Goal: Task Accomplishment & Management: Use online tool/utility

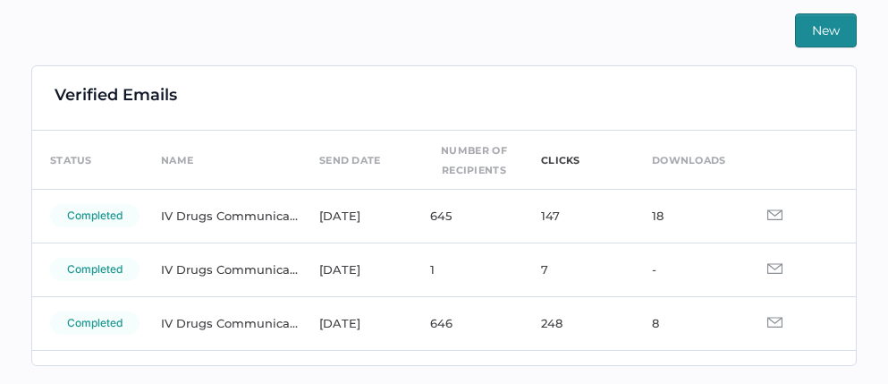
scroll to position [10, 0]
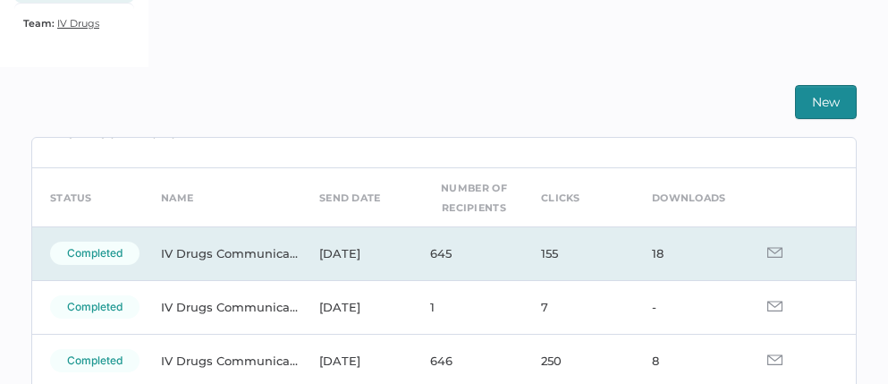
scroll to position [39, 0]
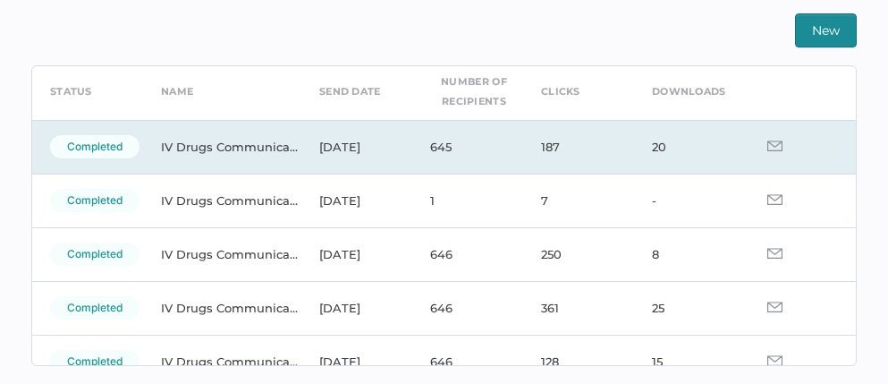
scroll to position [74, 0]
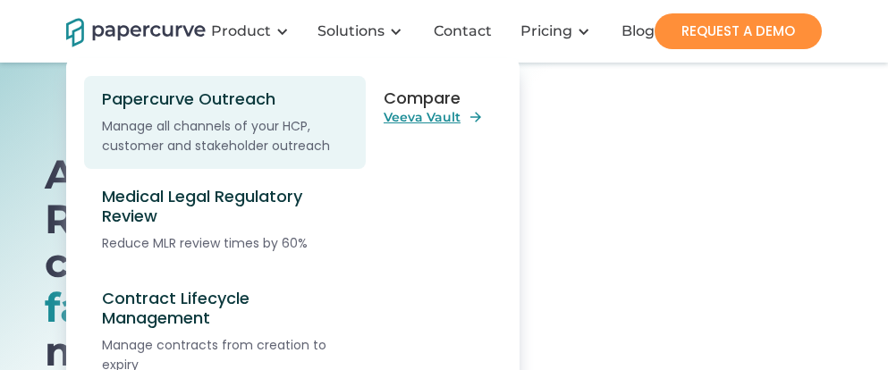
click at [196, 108] on div "Papercurve Outreach" at bounding box center [231, 99] width 258 height 20
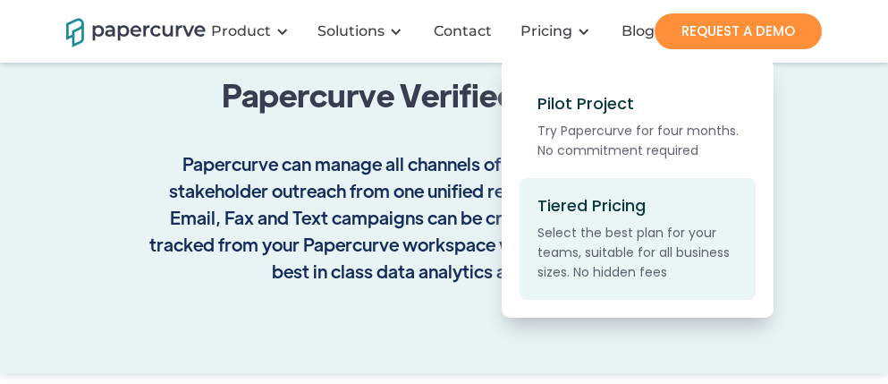
click at [569, 198] on div "Tiered Pricing" at bounding box center [592, 206] width 108 height 20
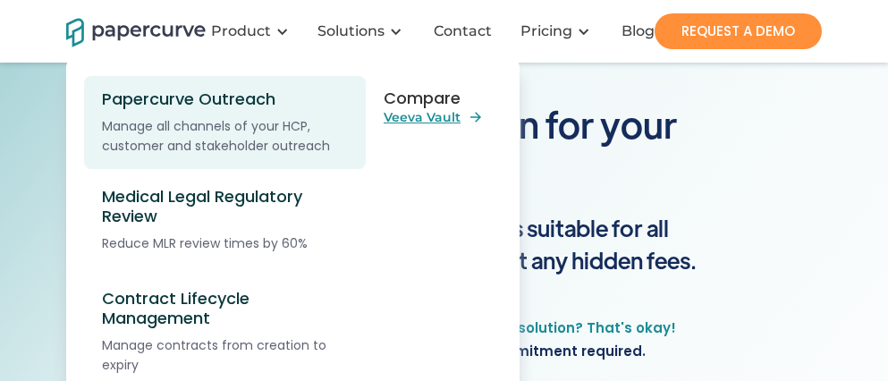
click at [192, 101] on div "Papercurve Outreach" at bounding box center [231, 99] width 258 height 20
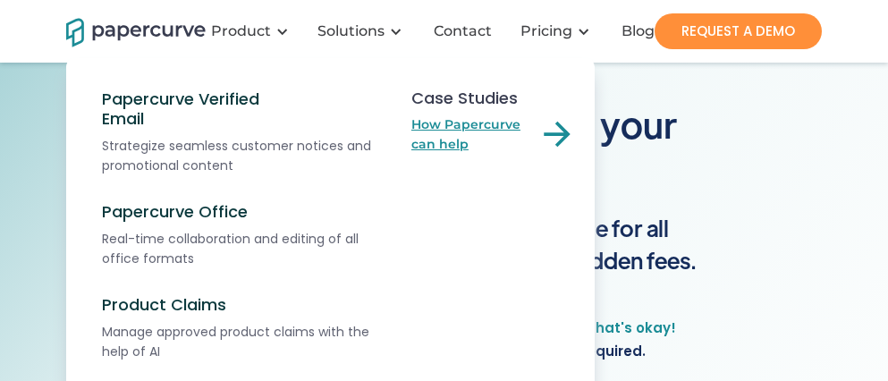
click at [446, 122] on link "How Papercurve can help" at bounding box center [495, 134] width 166 height 39
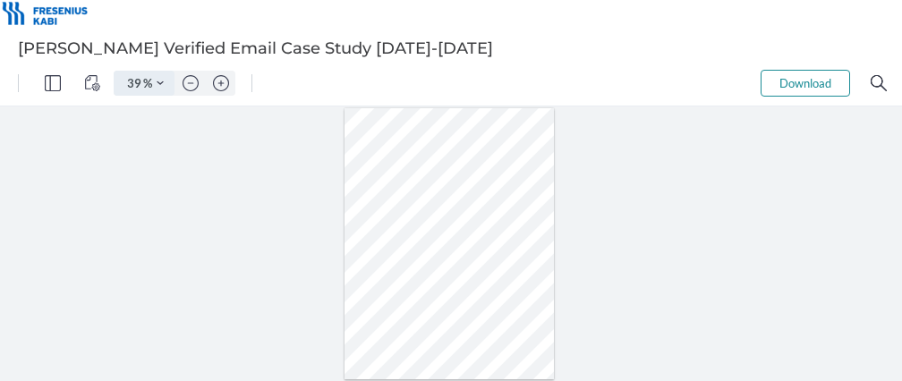
click at [157, 81] on img "Zoom Controls" at bounding box center [160, 83] width 7 height 7
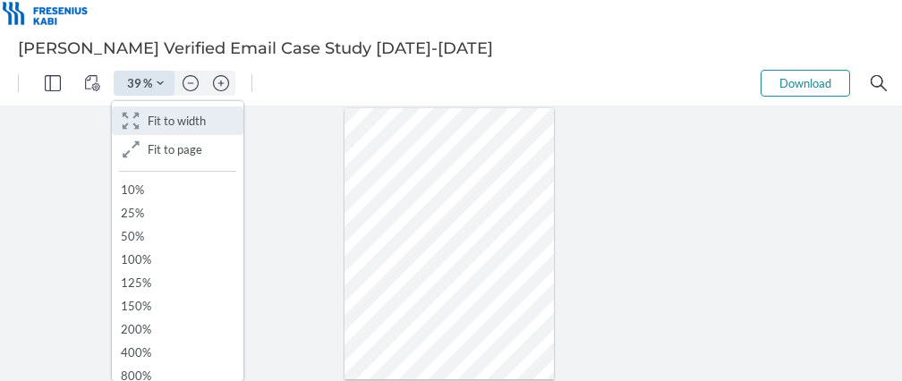
click at [152, 122] on span "Fit to width" at bounding box center [177, 121] width 58 height 14
type input "160"
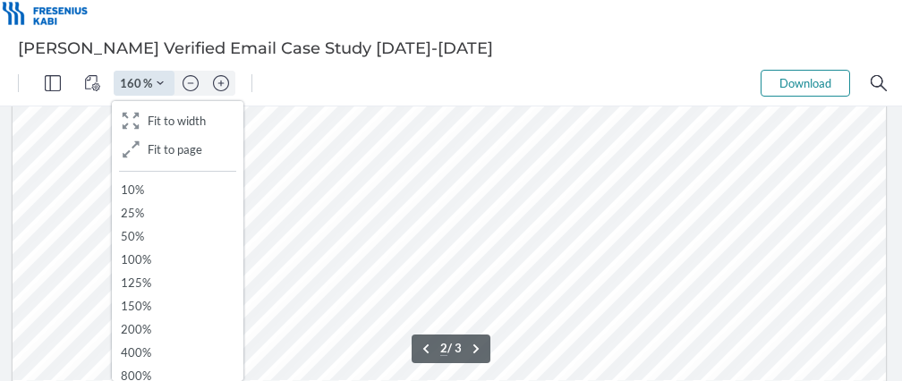
scroll to position [2066, 0]
type input "3"
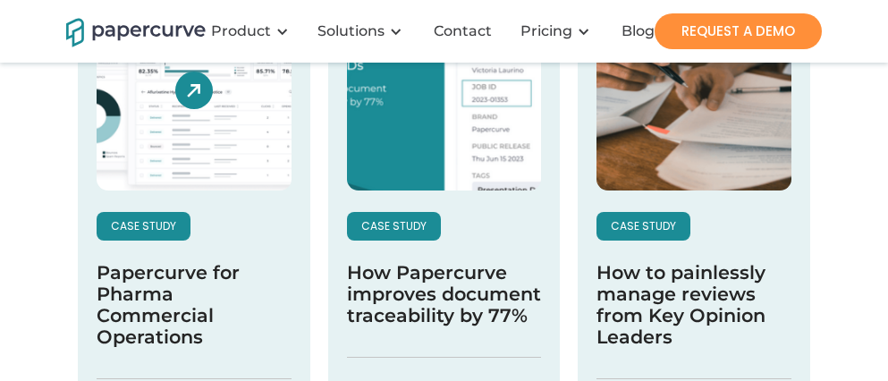
scroll to position [320, 0]
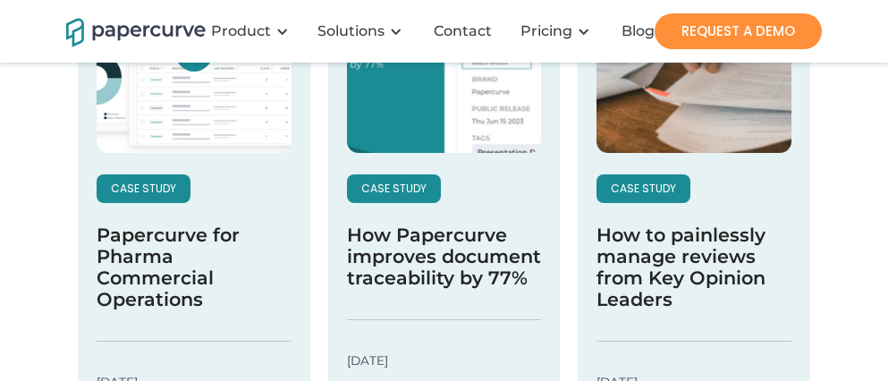
click at [143, 183] on p "case study" at bounding box center [143, 193] width 65 height 20
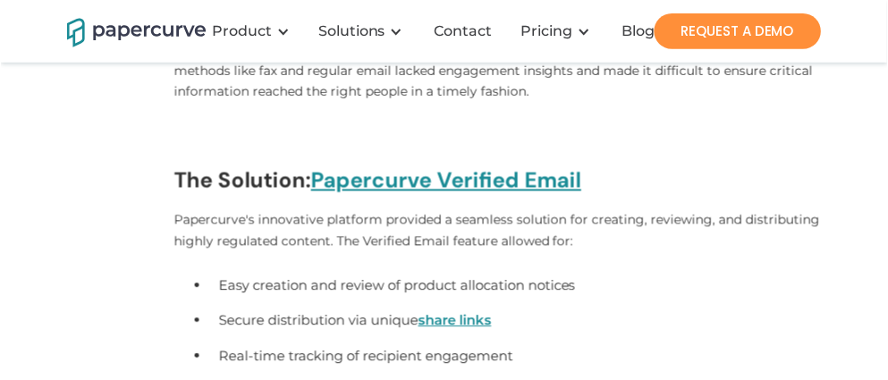
scroll to position [431, 0]
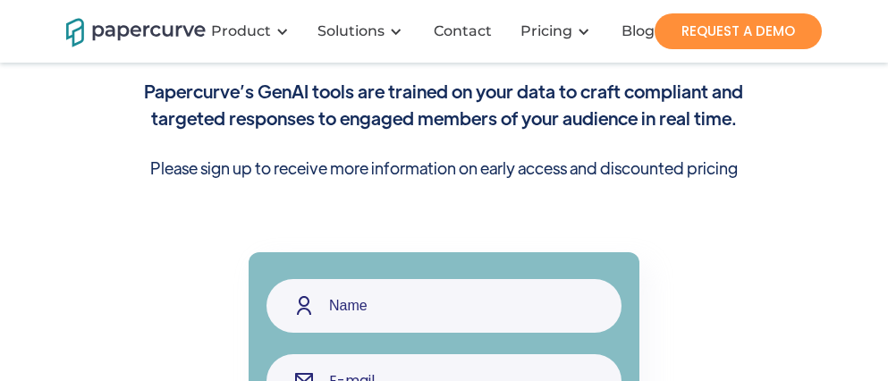
scroll to position [381, 0]
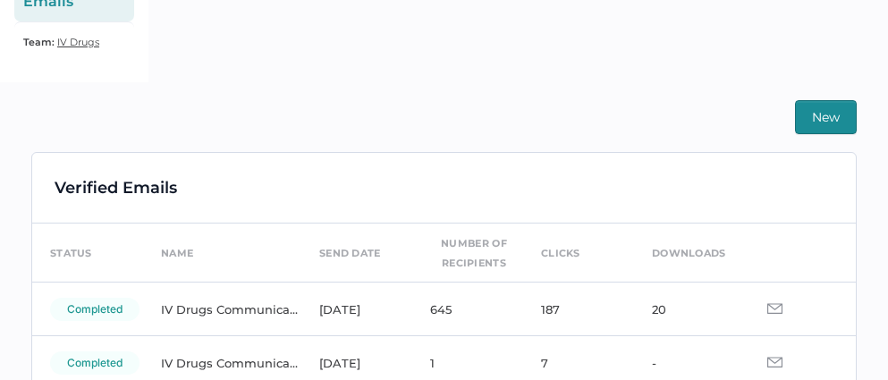
scroll to position [351, 0]
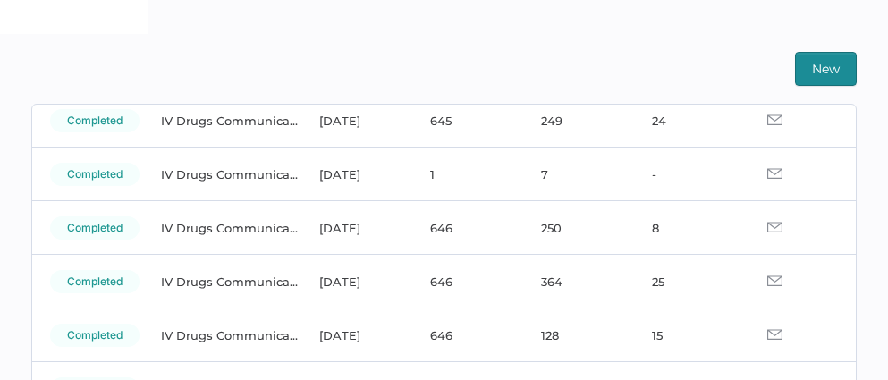
scroll to position [418, 0]
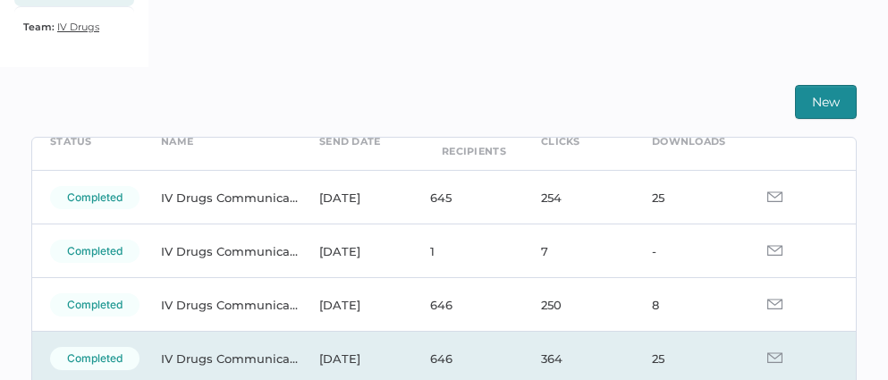
scroll to position [91, 0]
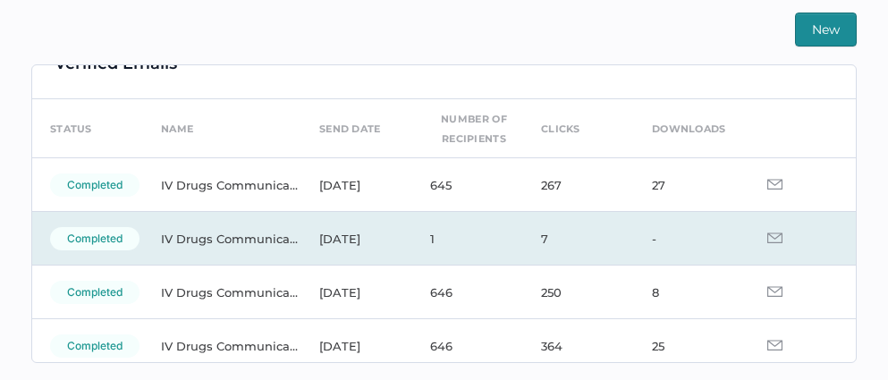
scroll to position [57, 0]
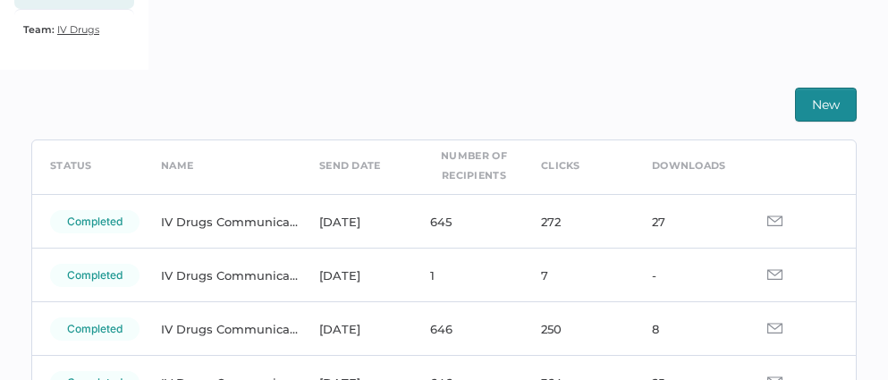
scroll to position [76, 0]
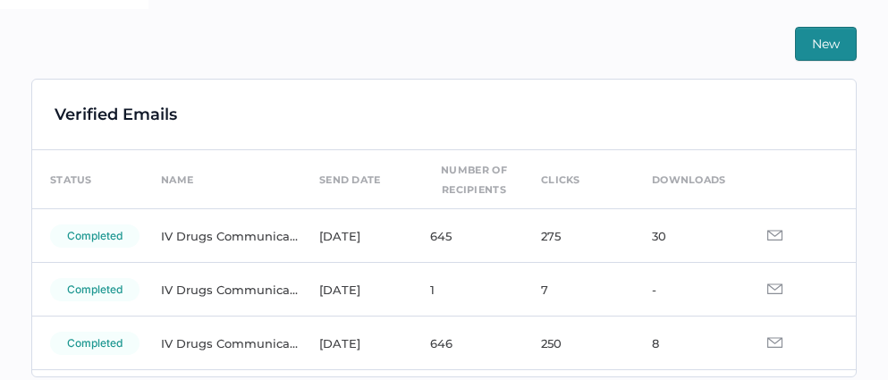
scroll to position [418, 0]
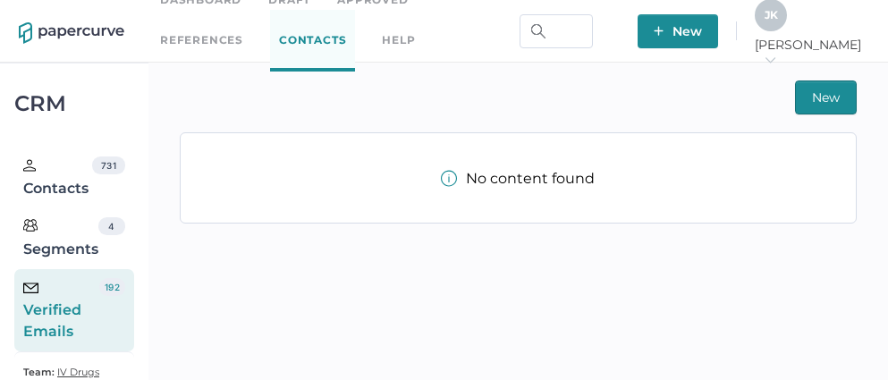
scroll to position [44, 0]
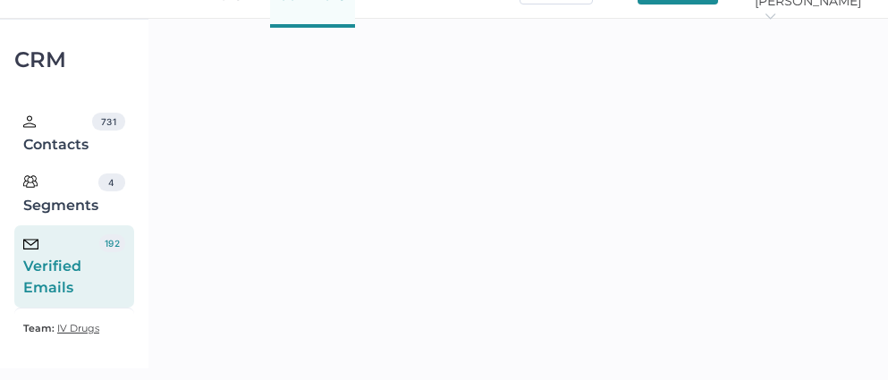
click at [84, 283] on div "Verified Emails" at bounding box center [61, 266] width 76 height 64
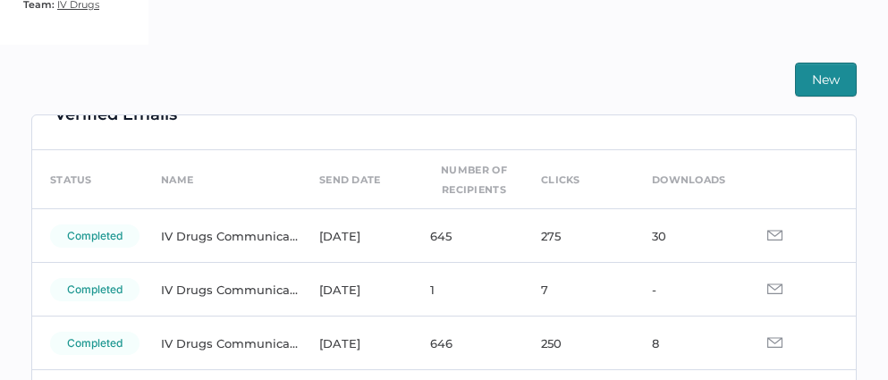
scroll to position [36, 0]
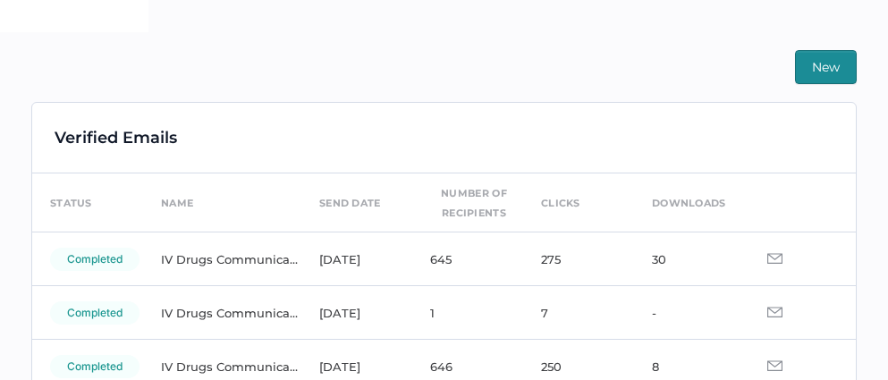
scroll to position [28, 0]
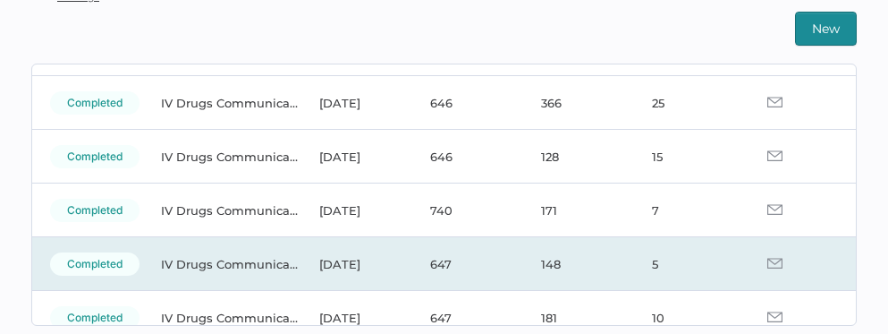
scroll to position [279, 0]
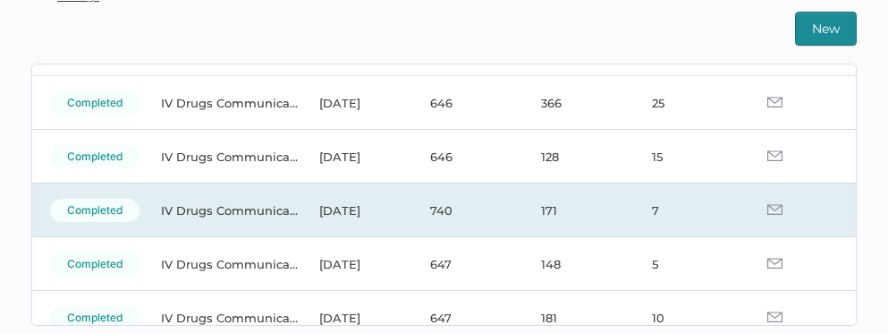
click at [768, 208] on img at bounding box center [775, 209] width 15 height 11
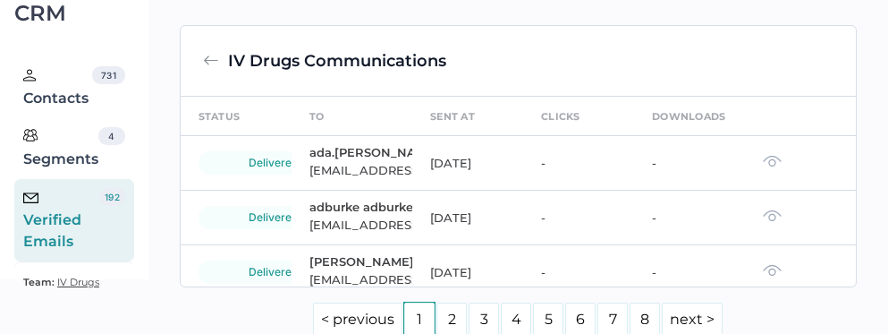
scroll to position [376, 0]
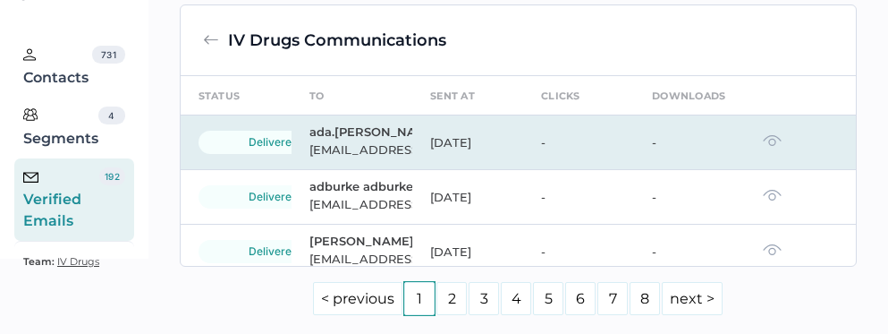
click at [310, 160] on div "ada.wong@vch.ca" at bounding box center [360, 149] width 100 height 21
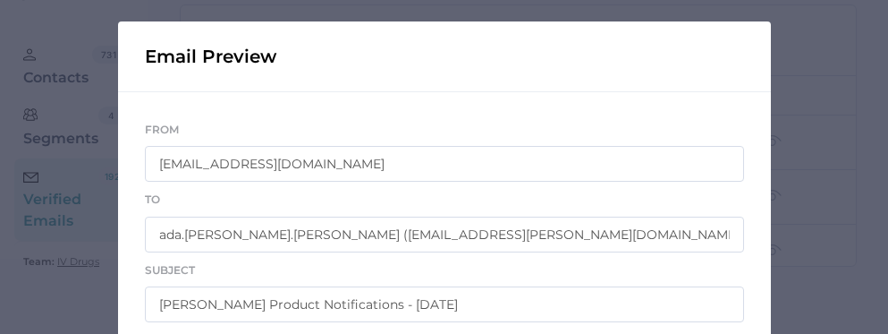
scroll to position [0, 0]
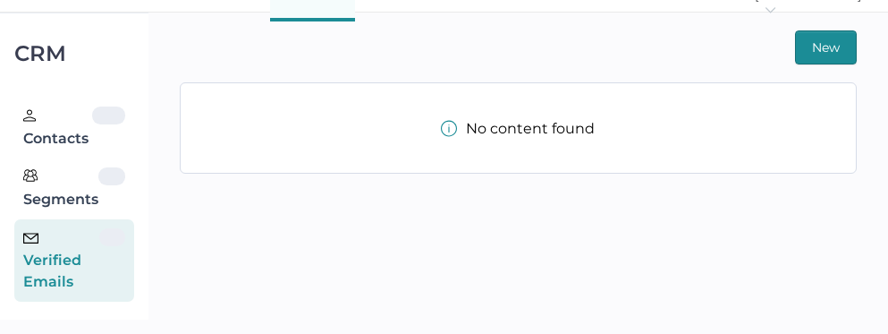
scroll to position [90, 0]
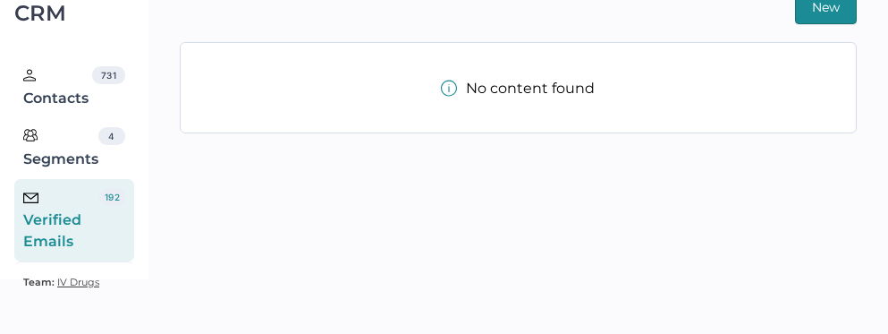
click at [87, 216] on div "Verified Emails" at bounding box center [61, 220] width 76 height 64
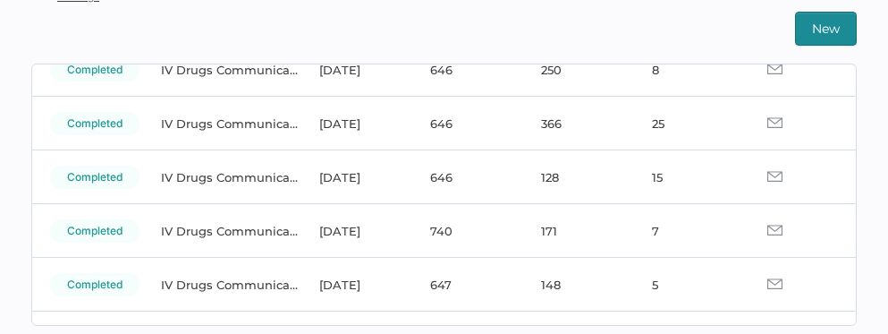
scroll to position [260, 0]
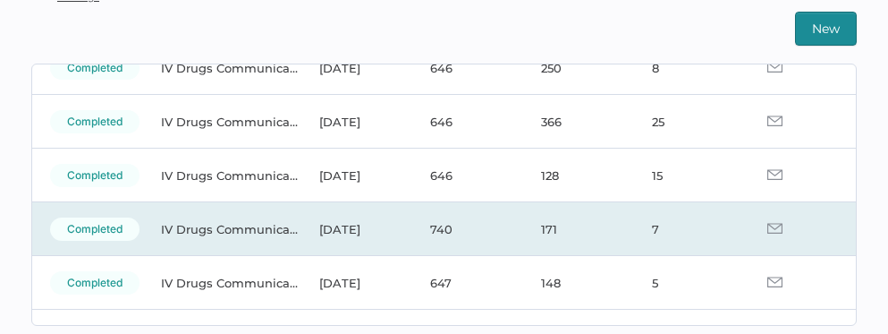
click at [432, 223] on td "740" at bounding box center [467, 229] width 111 height 54
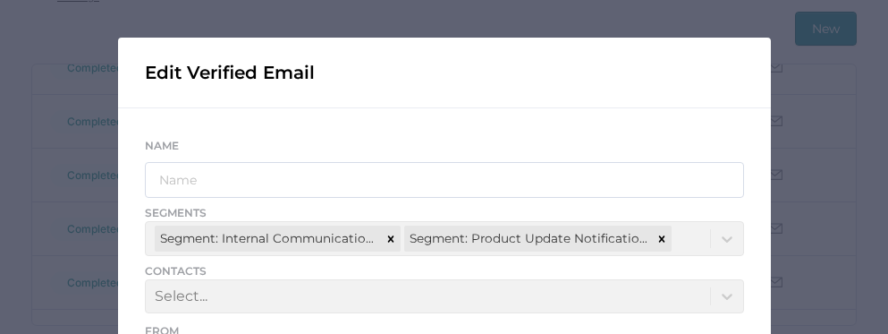
scroll to position [157, 0]
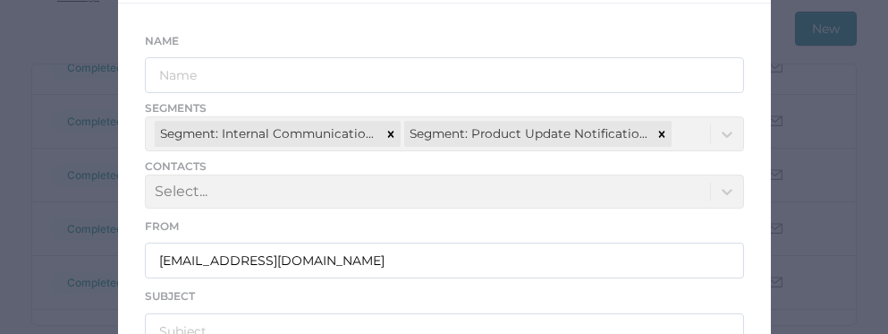
click at [728, 134] on div "Segments Segment: Internal Communications Segment: Product Update Notifications" at bounding box center [444, 125] width 599 height 50
click at [722, 133] on div "Segments Segment: Internal Communications Segment: Product Update Notifications" at bounding box center [444, 125] width 599 height 50
type input "IV Drugs Communications"
type input "Fresenius Kabi Product Notifications - 08.28.2025"
type textarea "Good afternoon, Please see the links below for the most recent announcements fr…"
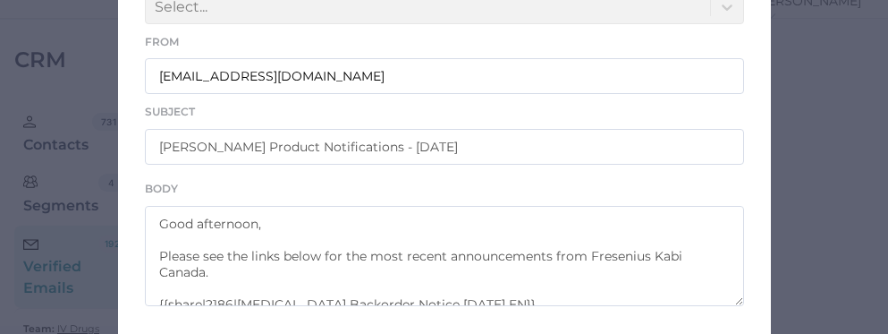
scroll to position [534, 0]
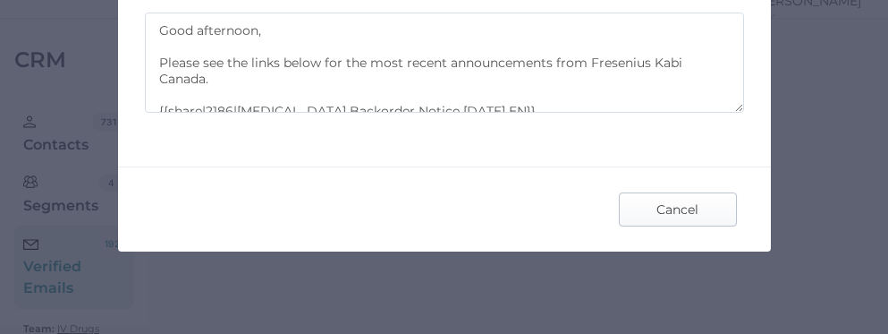
click at [661, 202] on span "Cancel" at bounding box center [678, 209] width 84 height 32
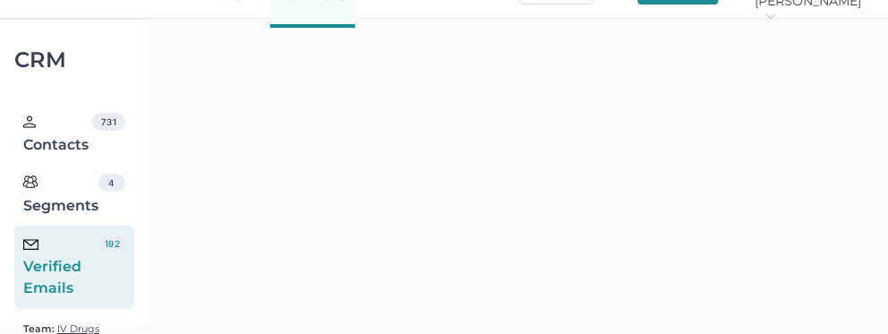
click at [55, 259] on div "Verified Emails" at bounding box center [61, 266] width 76 height 64
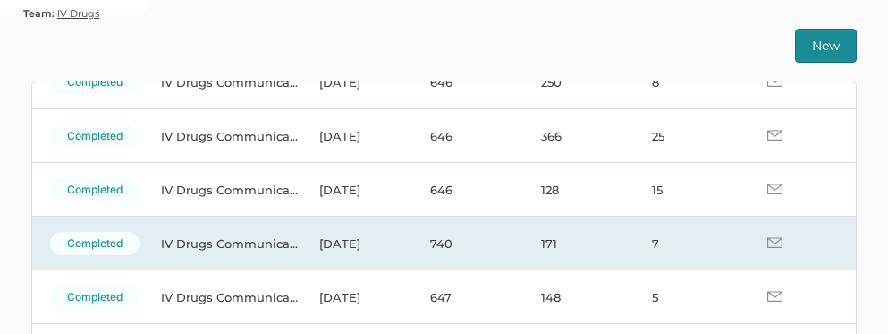
scroll to position [264, 0]
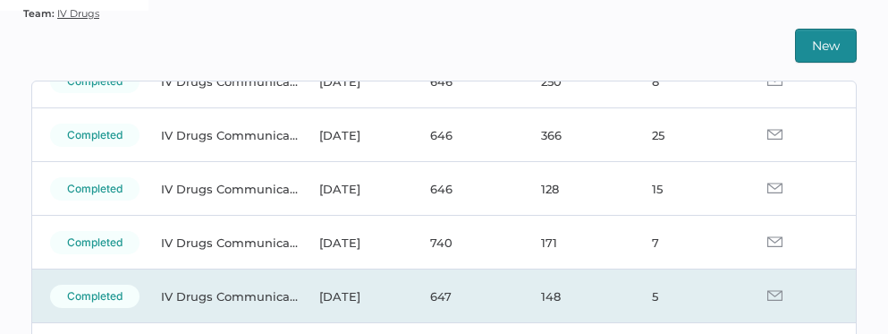
click at [422, 296] on td "647" at bounding box center [467, 296] width 111 height 54
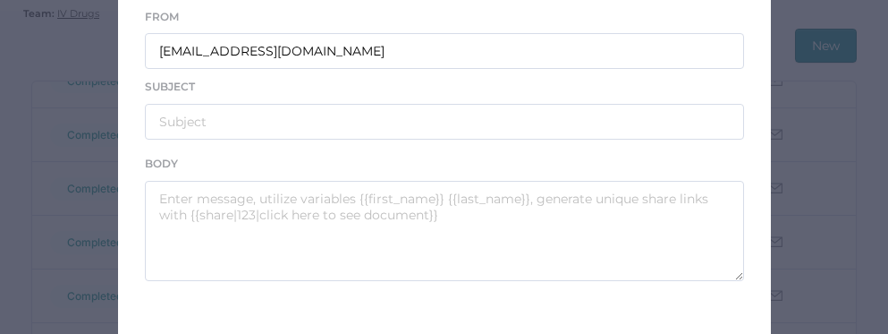
scroll to position [44, 0]
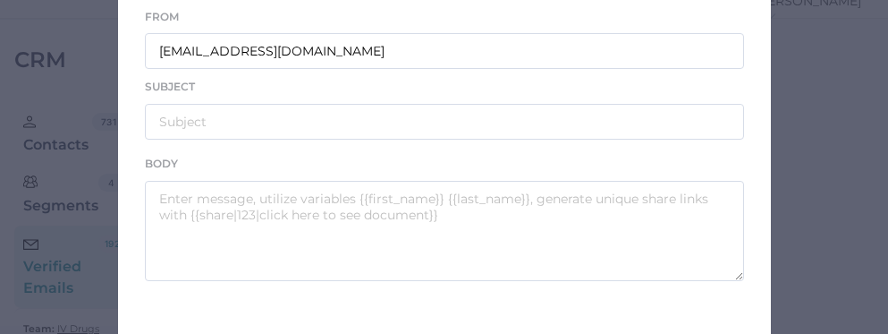
type input "IV Drugs Communications"
type input "Fresenius Kabi Product Notifications - 08.28.2025"
type textarea "Good afternoon, Please see the links below for the most recent announcements fr…"
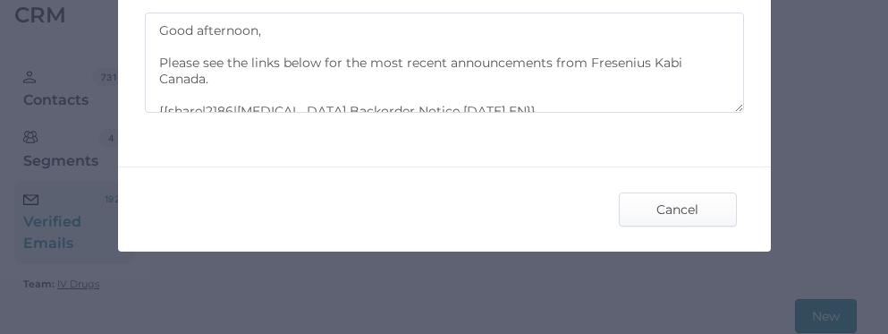
scroll to position [203, 0]
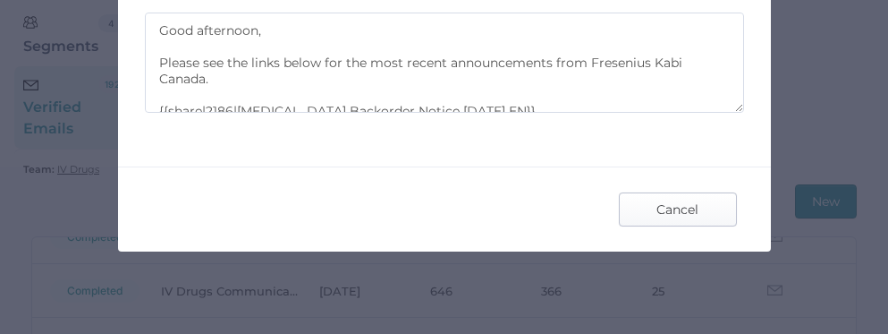
click at [684, 201] on span "Cancel" at bounding box center [678, 209] width 84 height 32
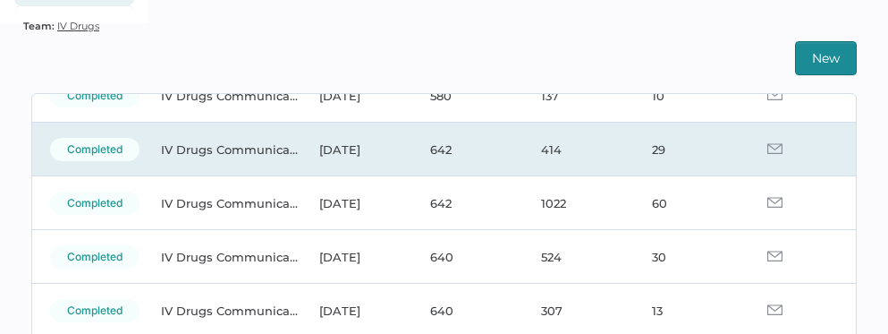
scroll to position [5846, 0]
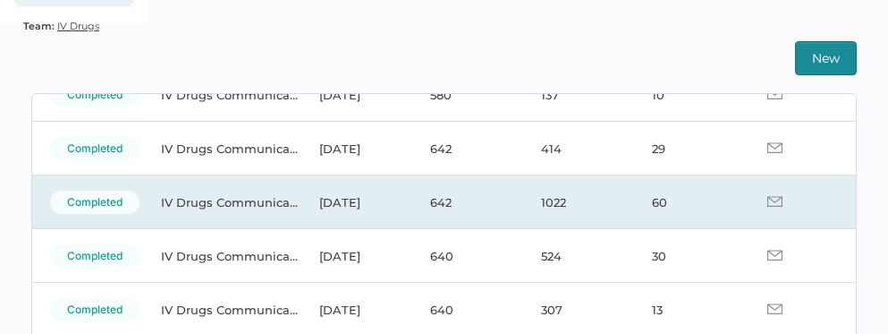
click at [768, 201] on img at bounding box center [775, 201] width 15 height 11
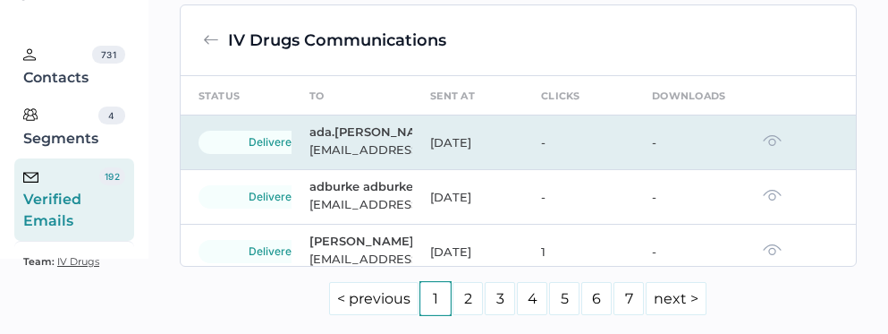
scroll to position [162, 0]
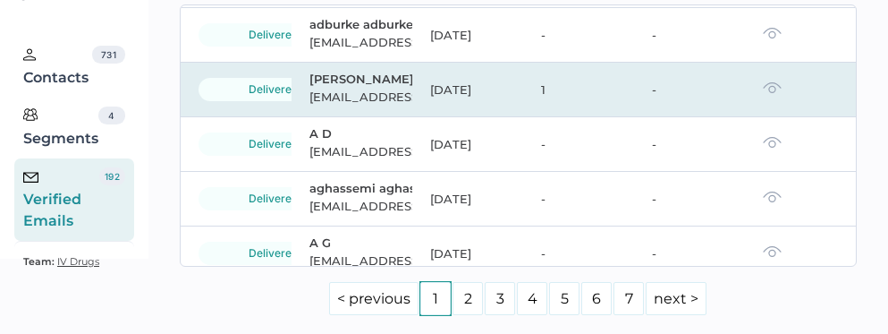
click at [763, 94] on img at bounding box center [772, 87] width 19 height 13
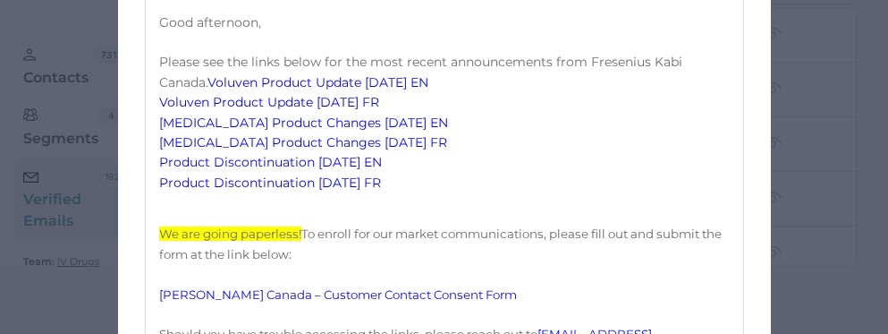
scroll to position [475, 0]
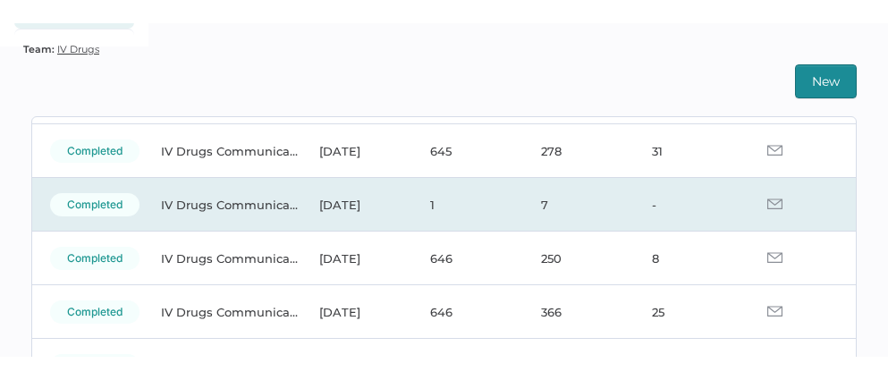
scroll to position [124, 0]
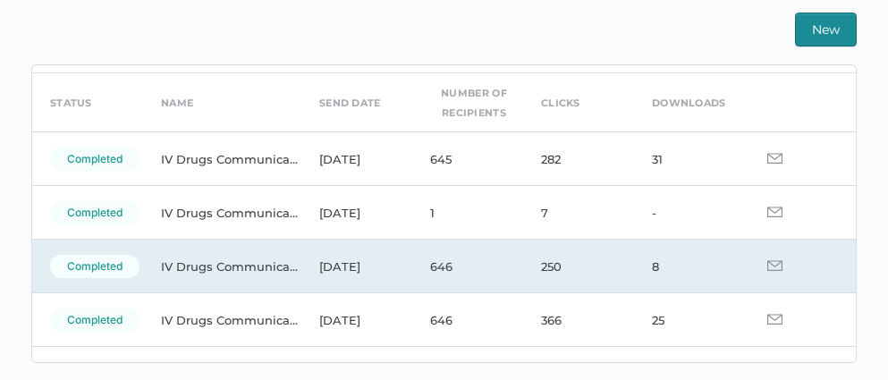
scroll to position [62, 0]
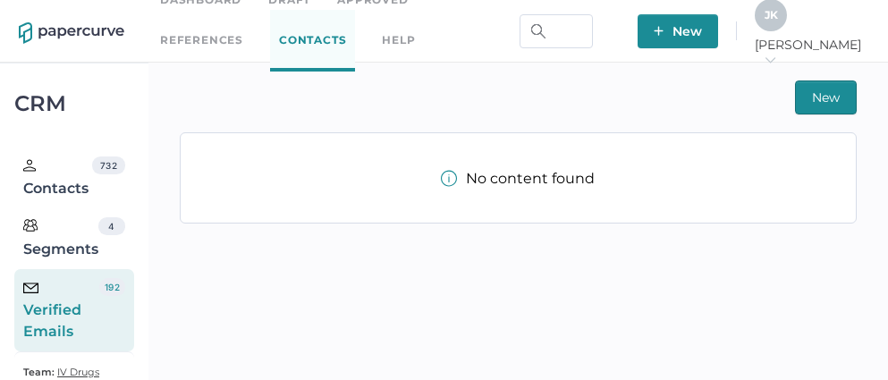
scroll to position [44, 0]
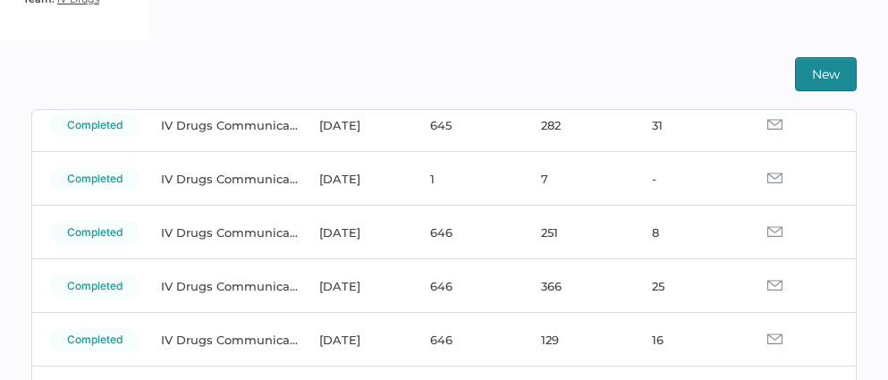
scroll to position [107, 0]
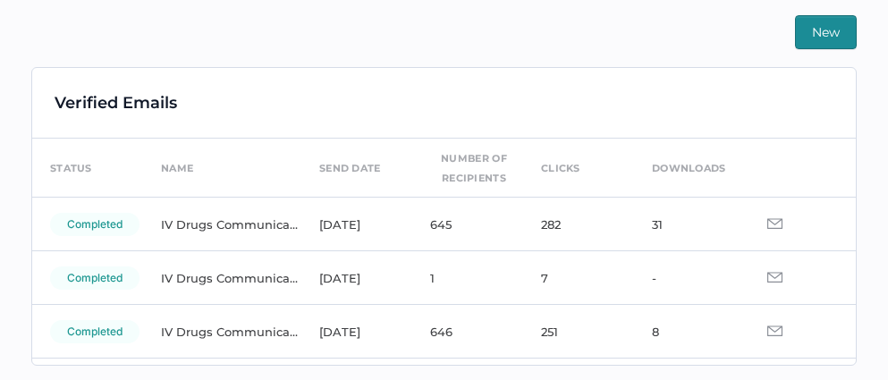
scroll to position [416, 0]
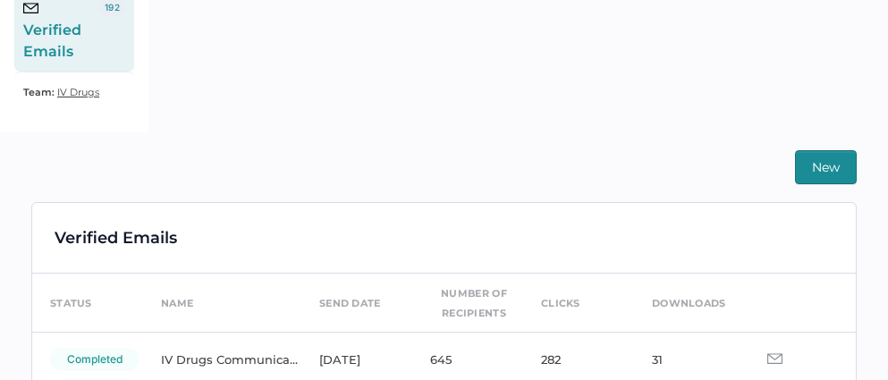
scroll to position [327, 0]
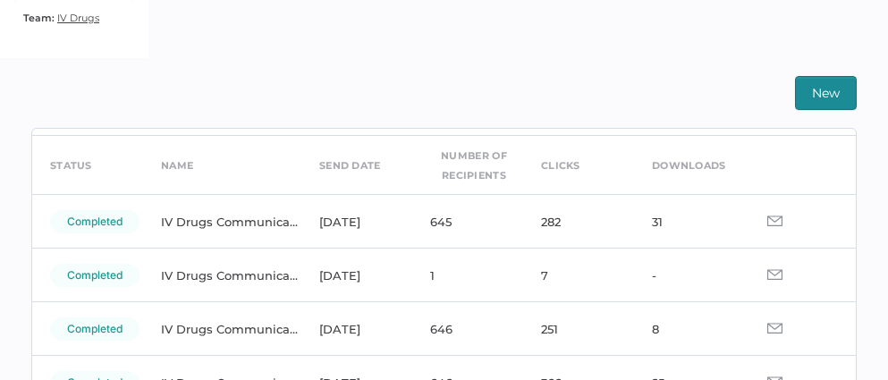
scroll to position [64, 0]
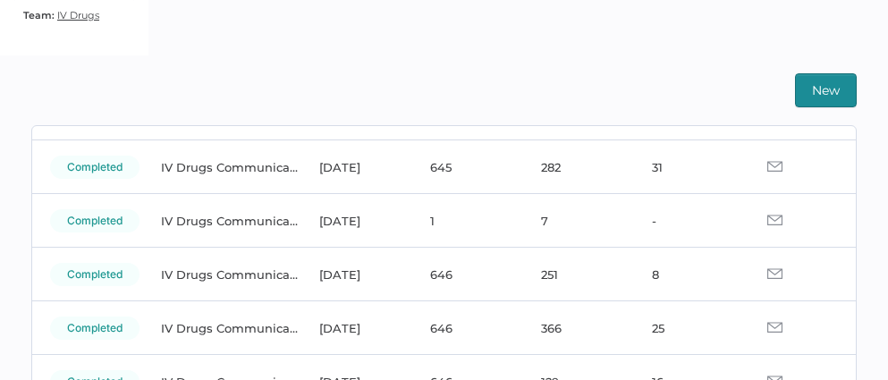
scroll to position [116, 0]
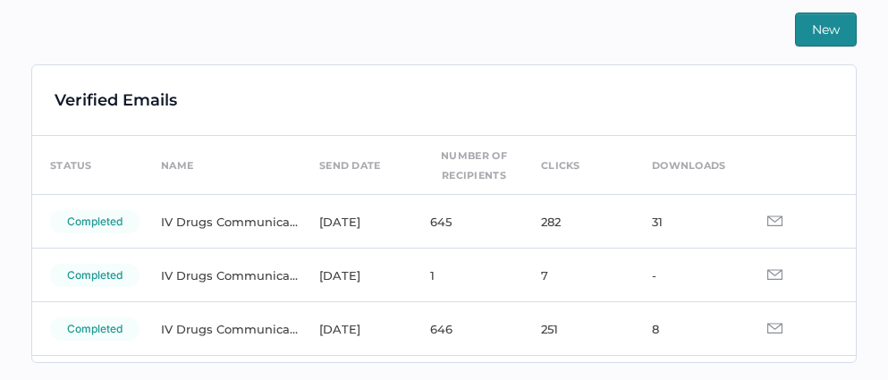
scroll to position [39, 0]
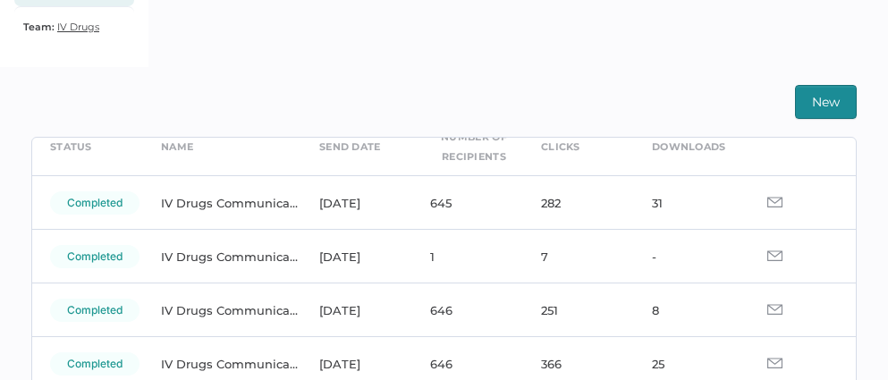
scroll to position [88, 0]
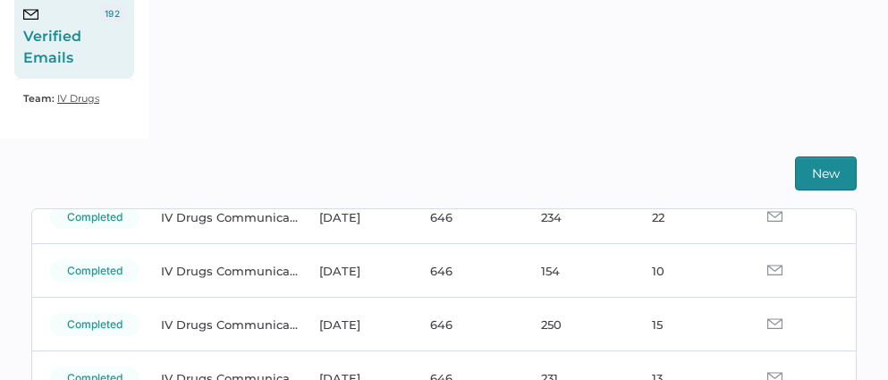
scroll to position [797, 0]
